Goal: Transaction & Acquisition: Purchase product/service

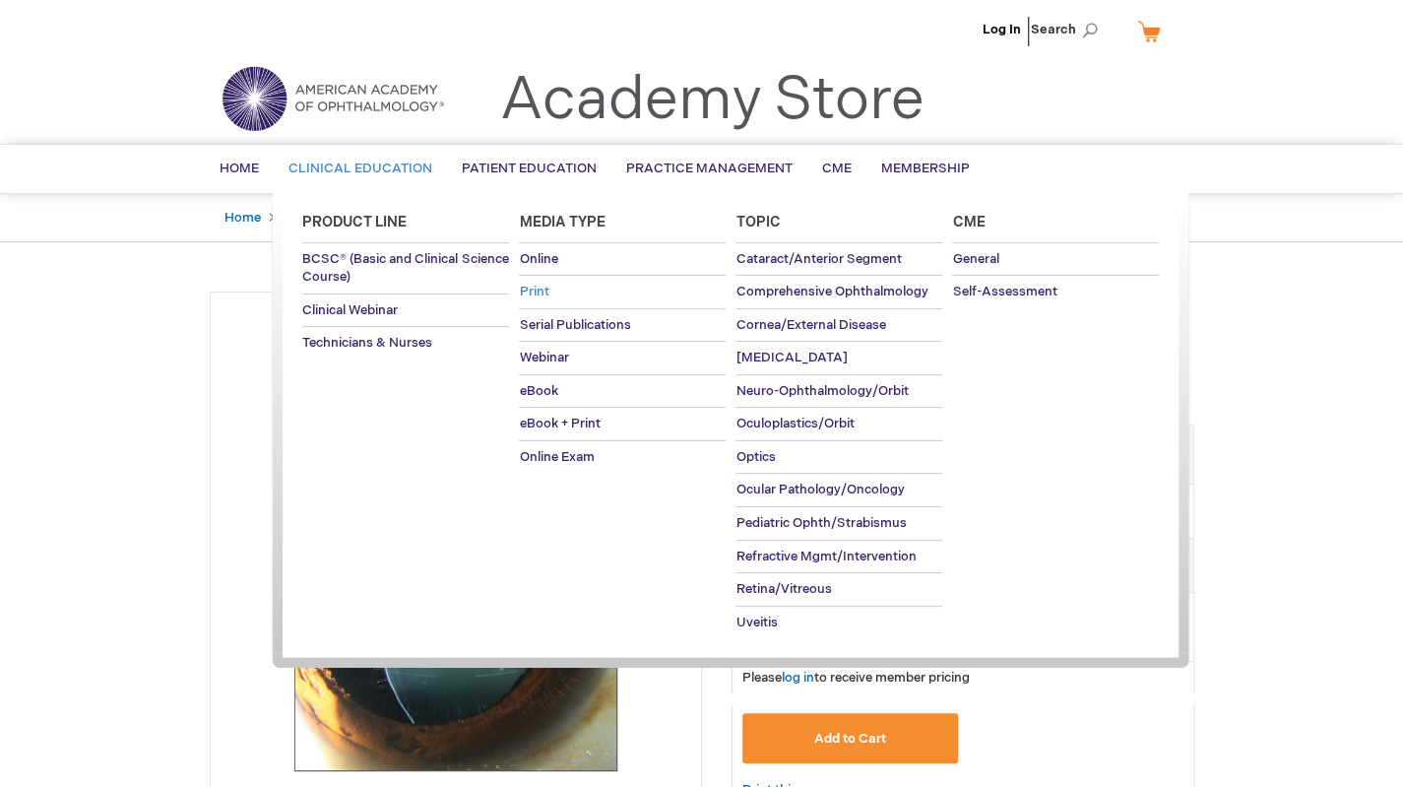
click at [597, 290] on link "Print" at bounding box center [622, 292] width 207 height 32
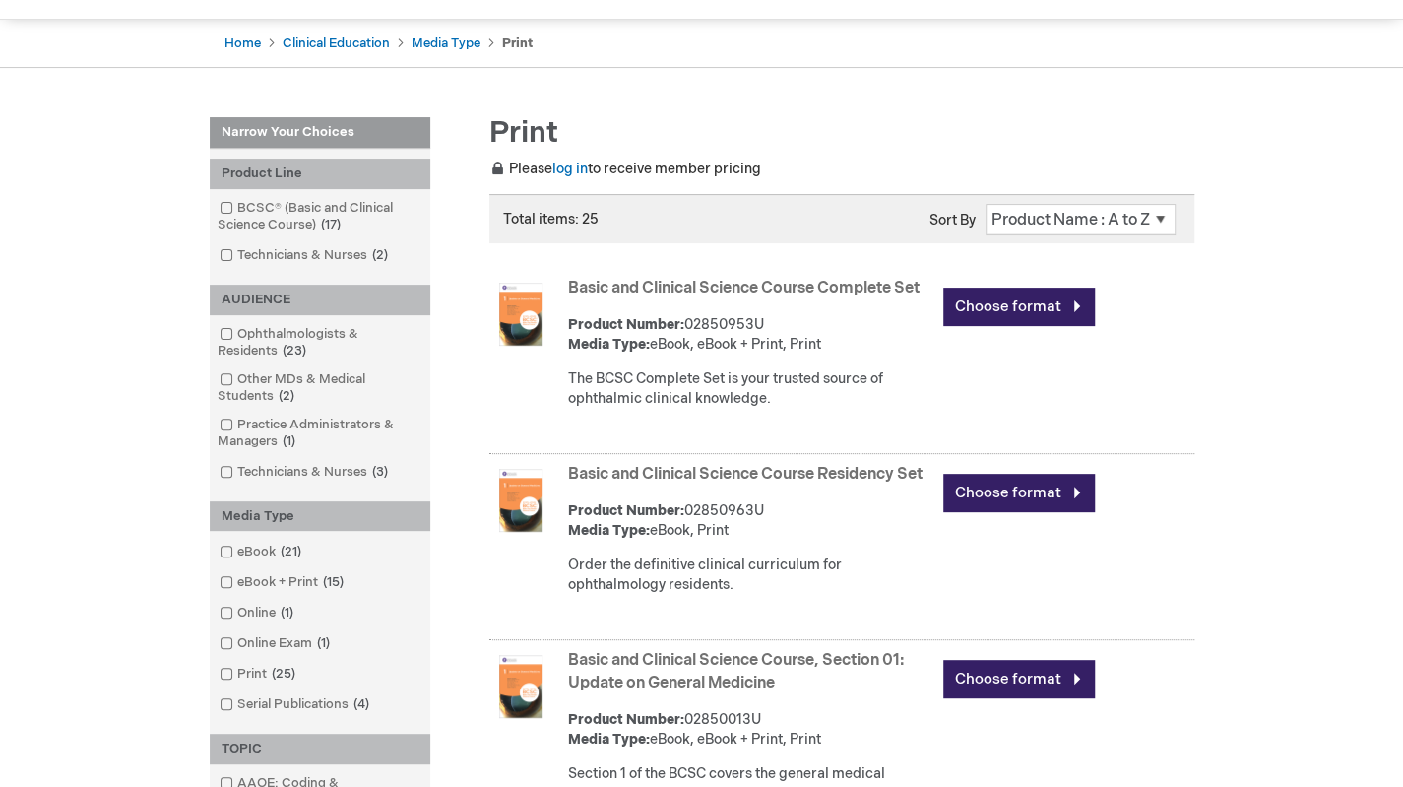
scroll to position [177, 0]
click at [867, 289] on link "Basic and Clinical Science Course Complete Set" at bounding box center [744, 287] width 352 height 19
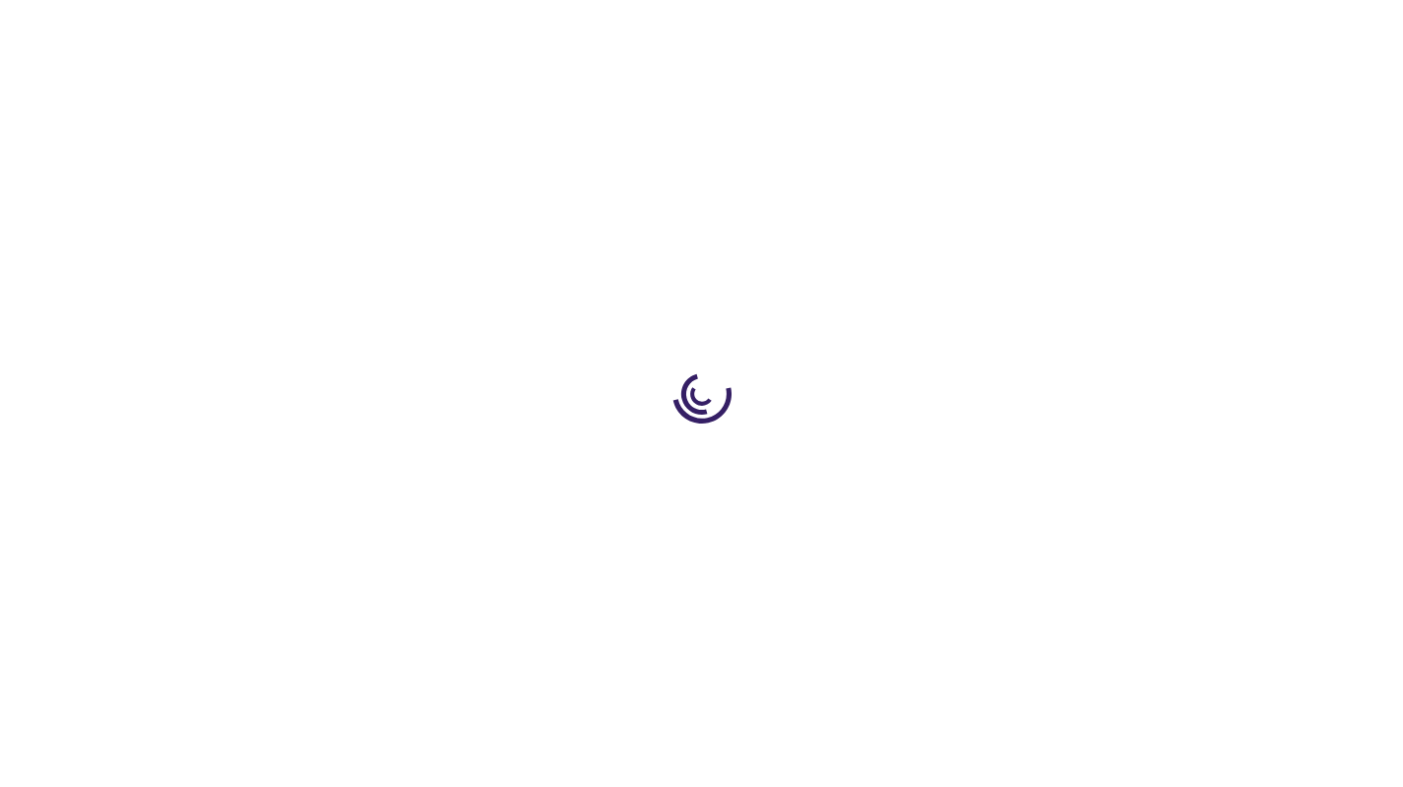
type input "0"
